Goal: Obtain resource: Download file/media

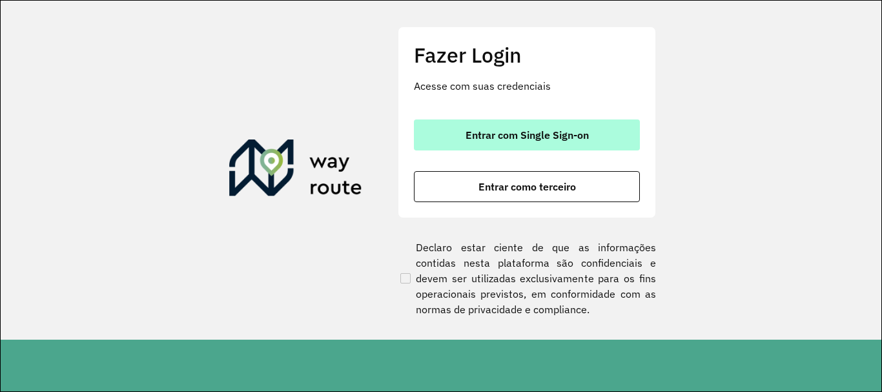
click at [510, 140] on span "Entrar com Single Sign-on" at bounding box center [526, 135] width 123 height 10
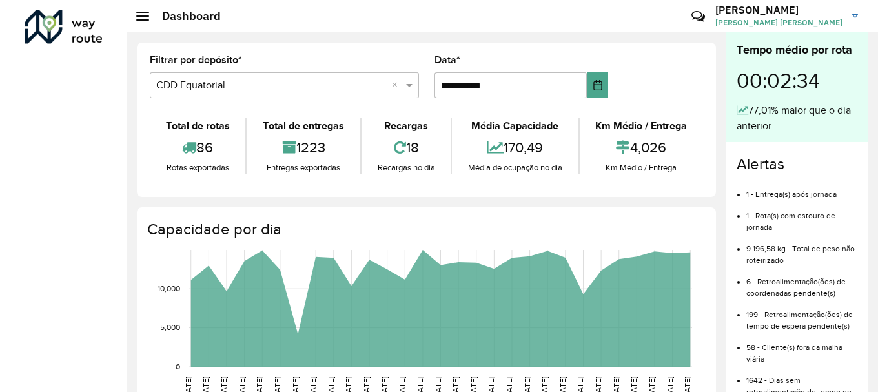
click at [142, 22] on div "Dashboard" at bounding box center [178, 16] width 85 height 14
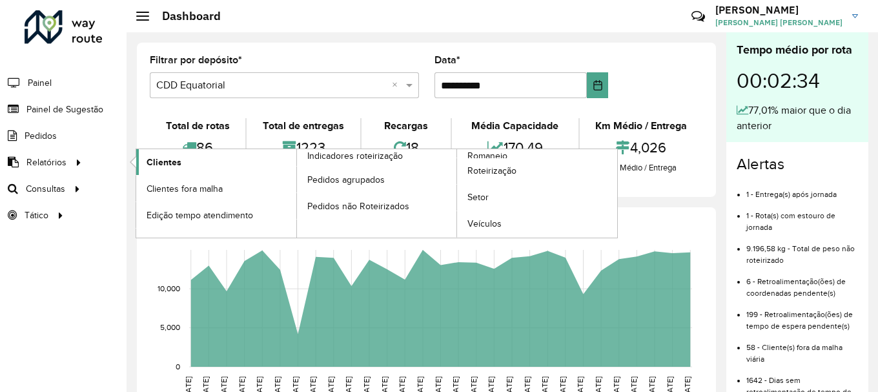
click at [172, 156] on span "Clientes" at bounding box center [164, 163] width 35 height 14
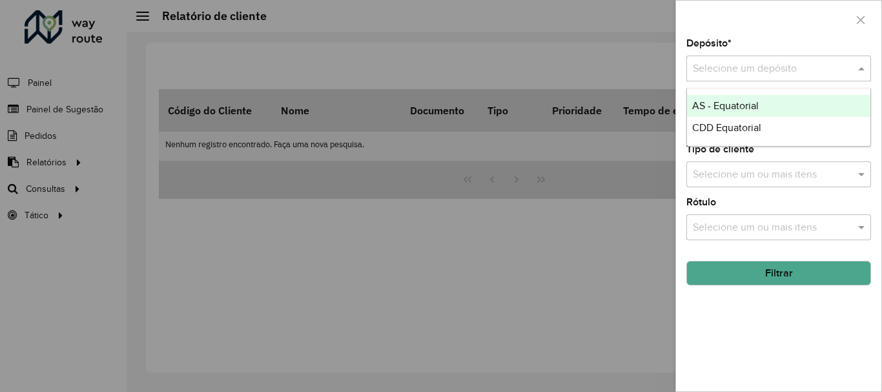
click at [738, 68] on input "text" at bounding box center [766, 68] width 146 height 15
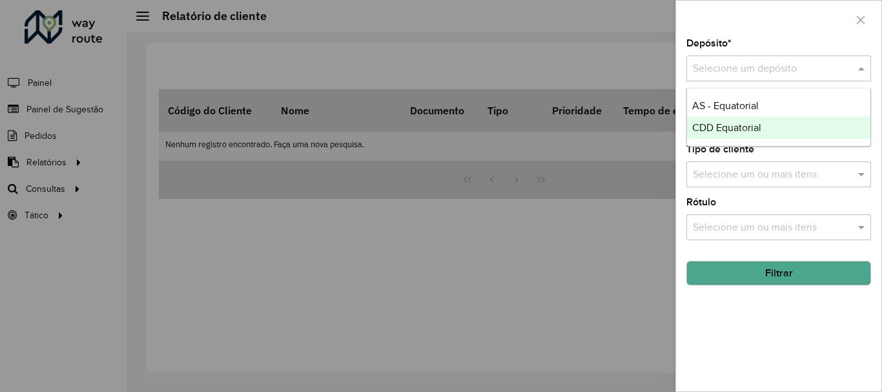
click at [730, 123] on span "CDD Equatorial" at bounding box center [726, 127] width 69 height 11
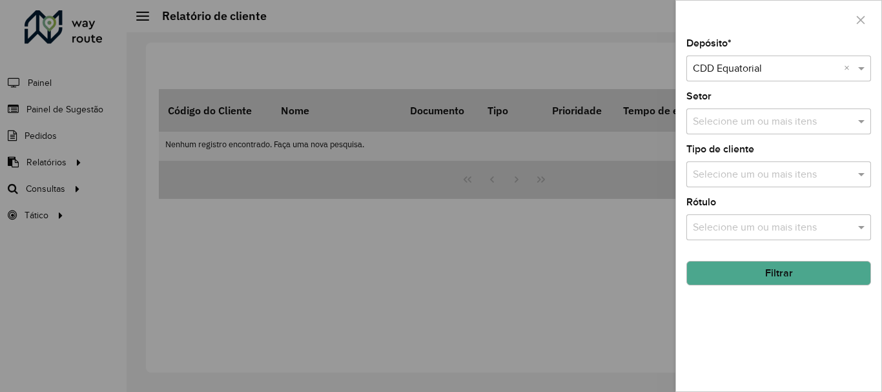
click at [782, 272] on button "Filtrar" at bounding box center [778, 273] width 185 height 25
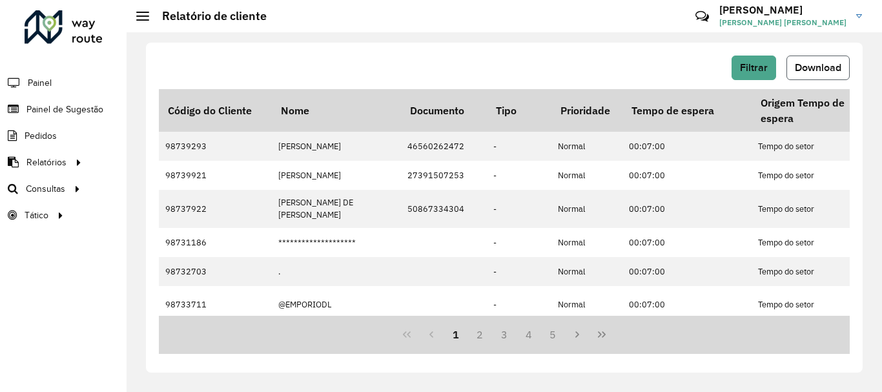
click at [815, 73] on button "Download" at bounding box center [817, 68] width 63 height 25
